Goal: Find specific page/section: Find specific page/section

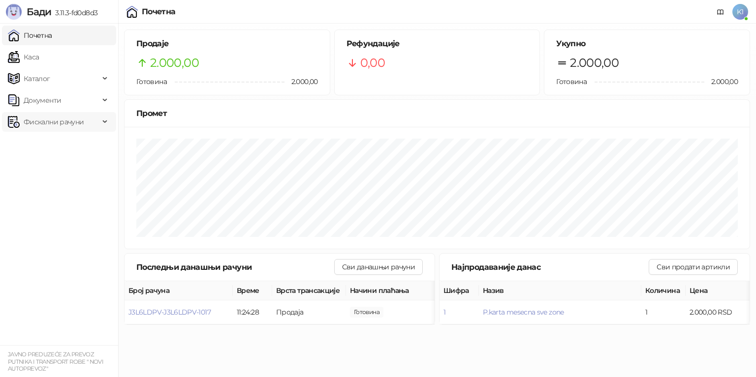
click at [44, 128] on span "Фискални рачуни" at bounding box center [54, 122] width 60 height 20
click at [58, 166] on link "По данима" at bounding box center [38, 166] width 52 height 20
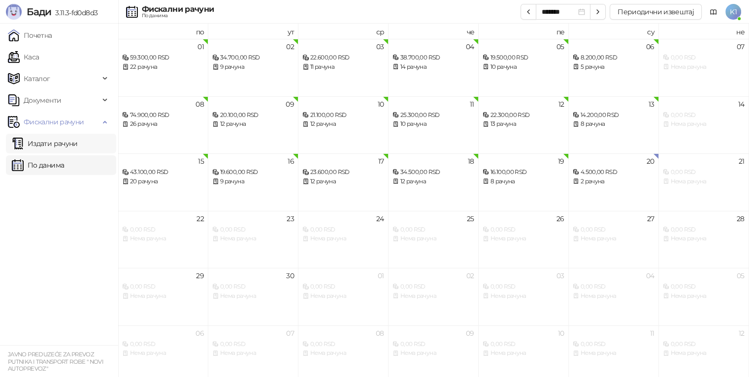
click at [65, 144] on link "Издати рачуни" at bounding box center [45, 144] width 66 height 20
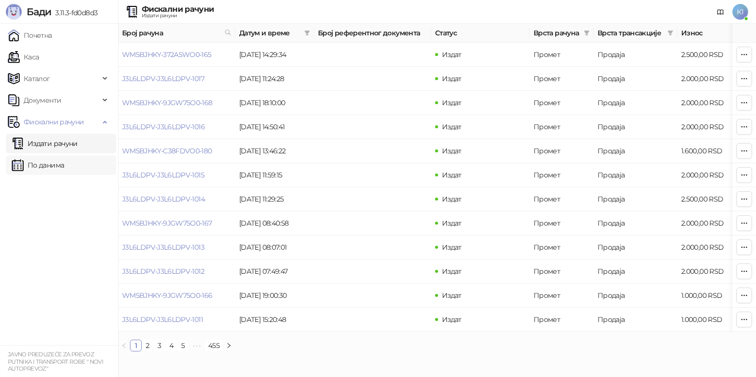
click at [64, 168] on link "По данима" at bounding box center [38, 166] width 52 height 20
